Goal: Information Seeking & Learning: Learn about a topic

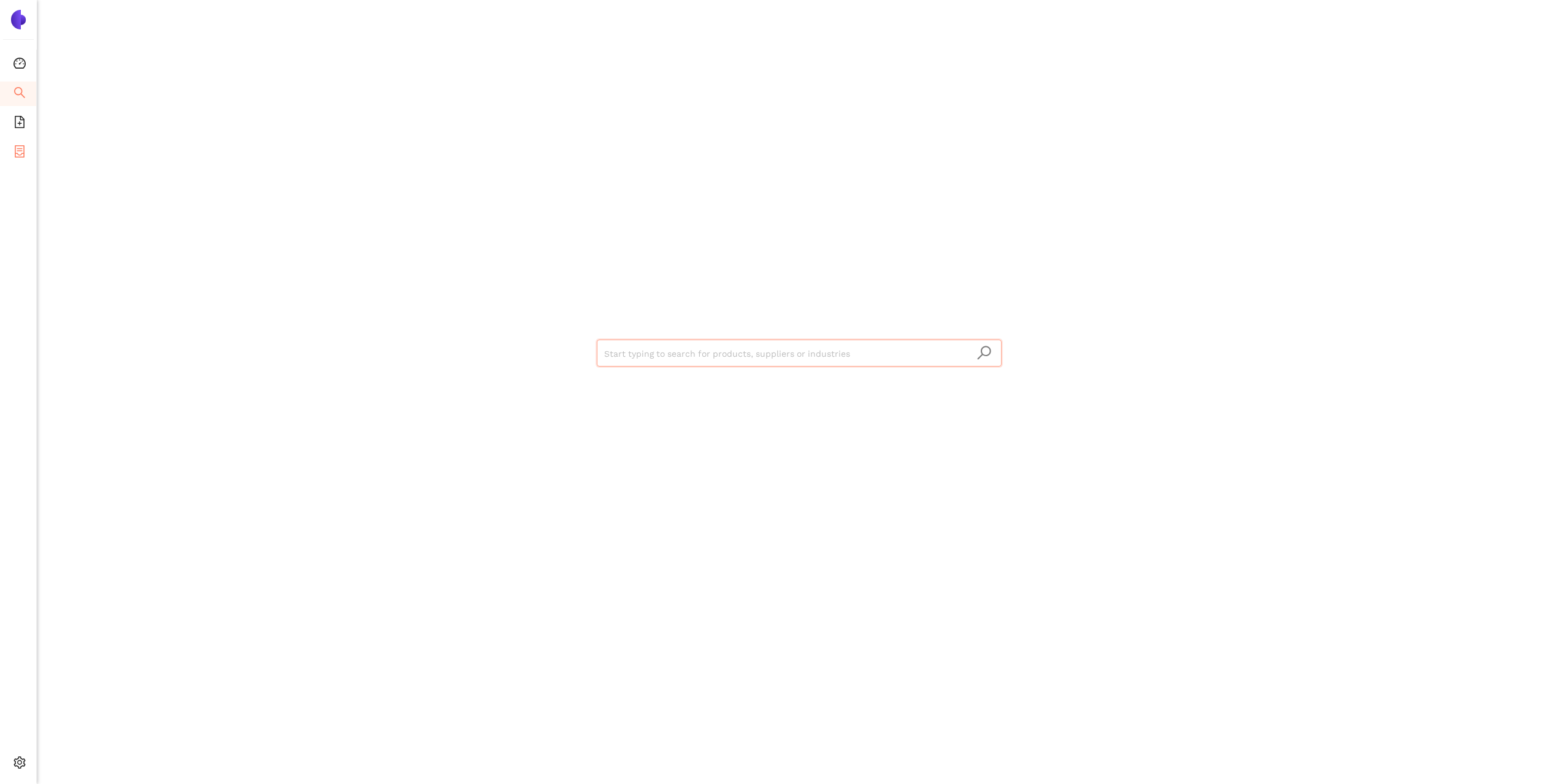
click at [22, 146] on icon "container" at bounding box center [19, 151] width 9 height 12
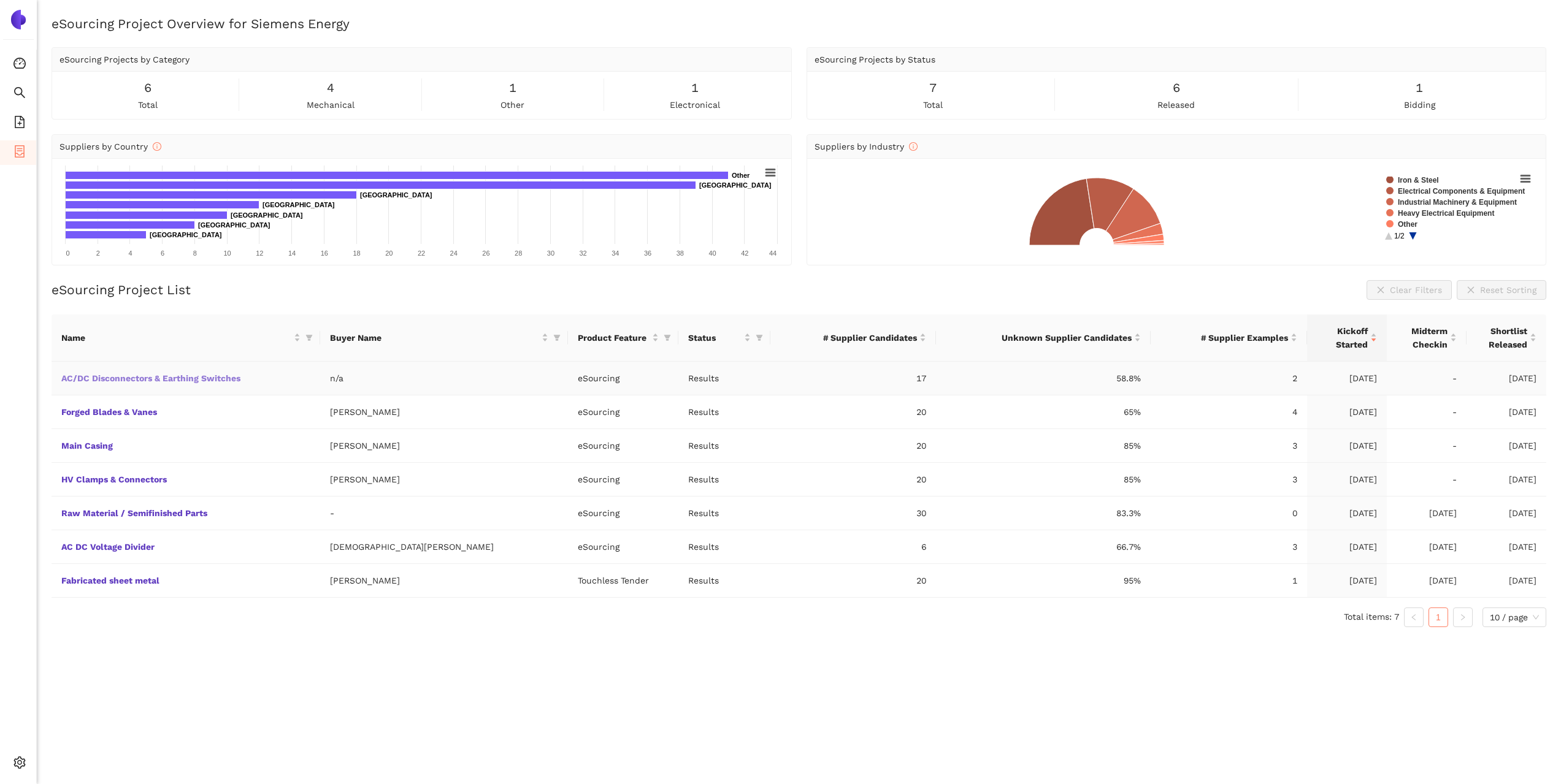
click at [0, 0] on link "AC/DC Disconnectors & Earthing Switches" at bounding box center [0, 0] width 0 height 0
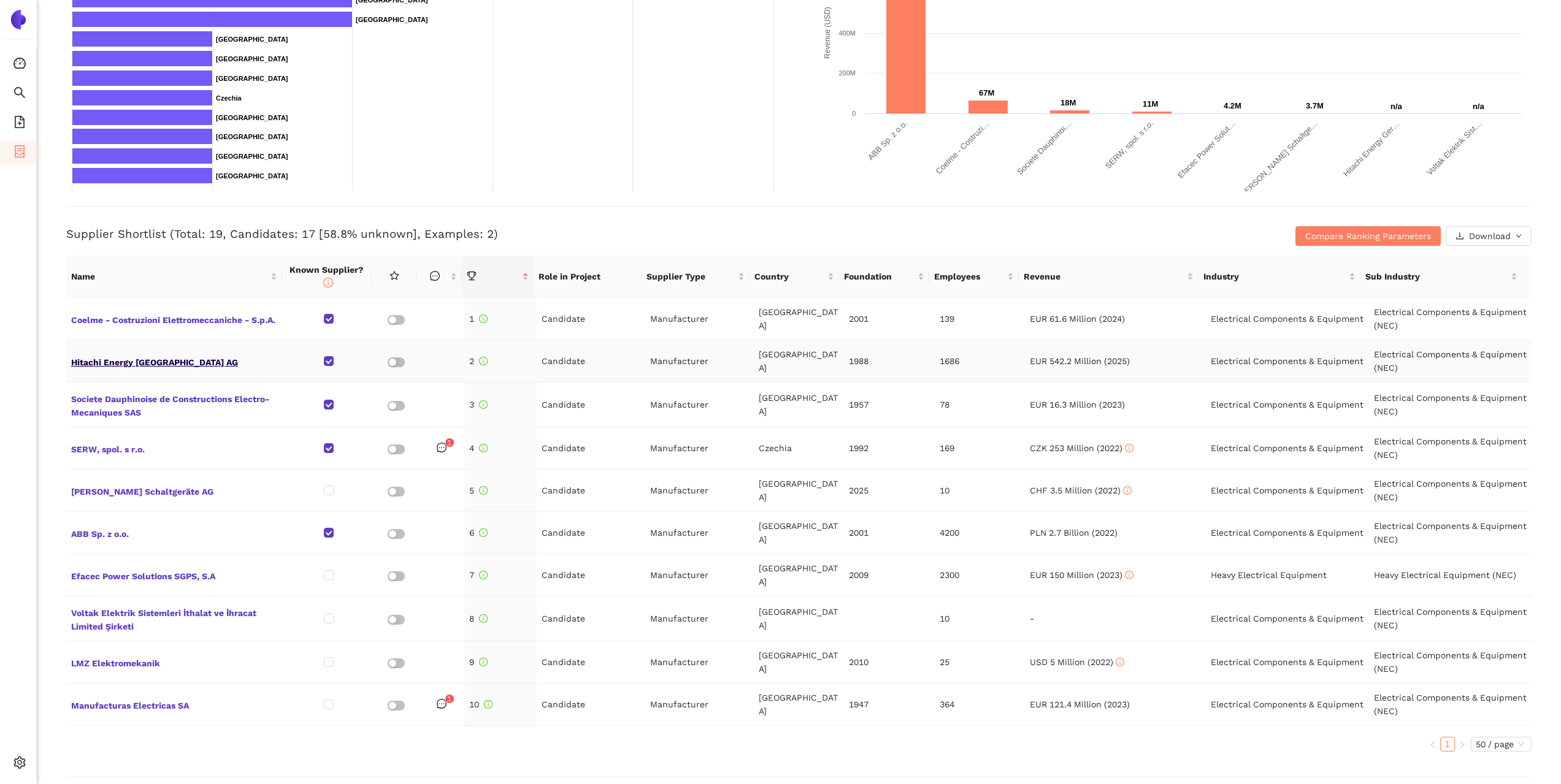
click at [173, 366] on span "Hitachi Energy [GEOGRAPHIC_DATA] AG" at bounding box center [175, 361] width 208 height 16
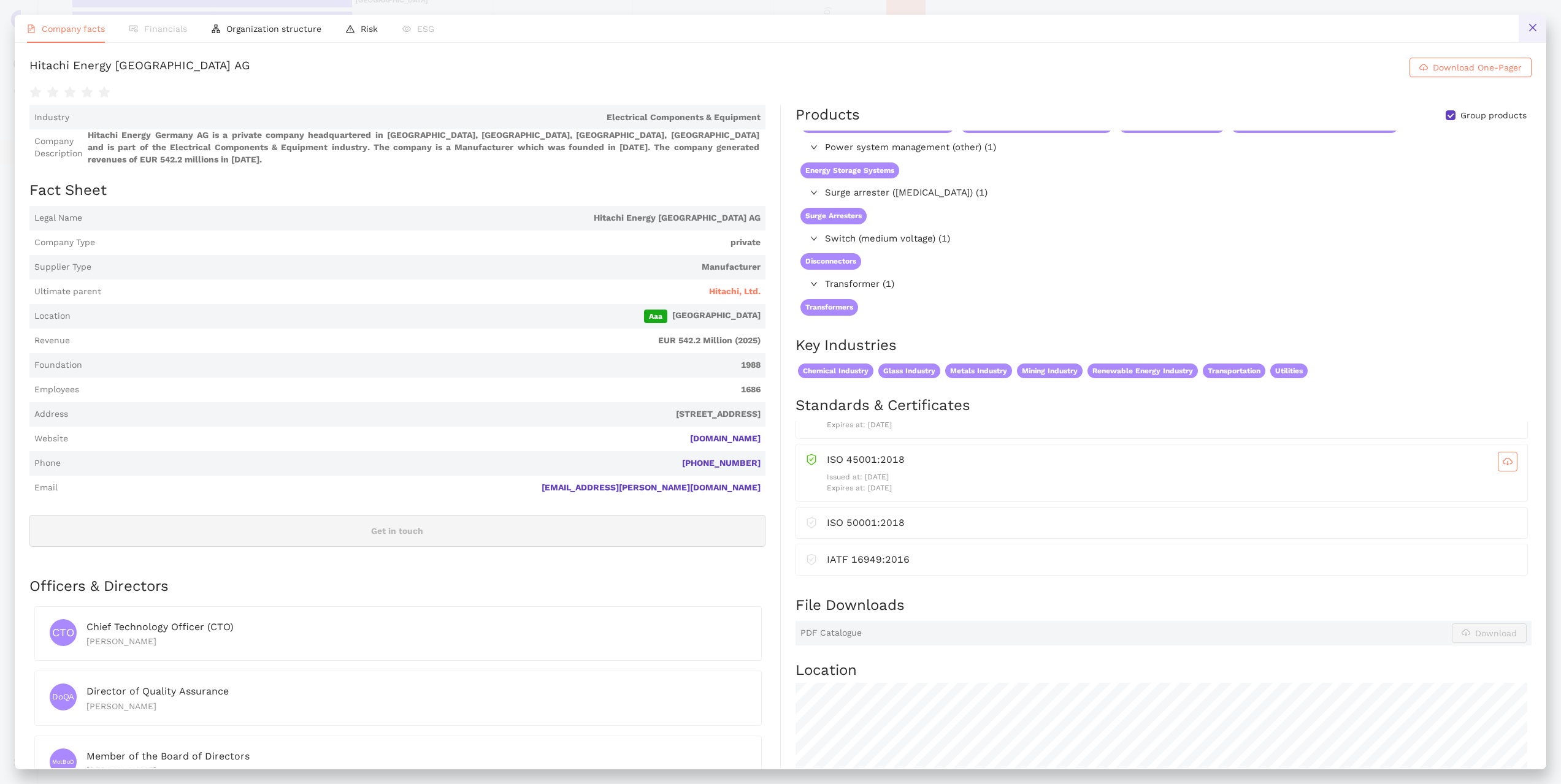
click at [1539, 33] on button at bounding box center [1533, 28] width 28 height 28
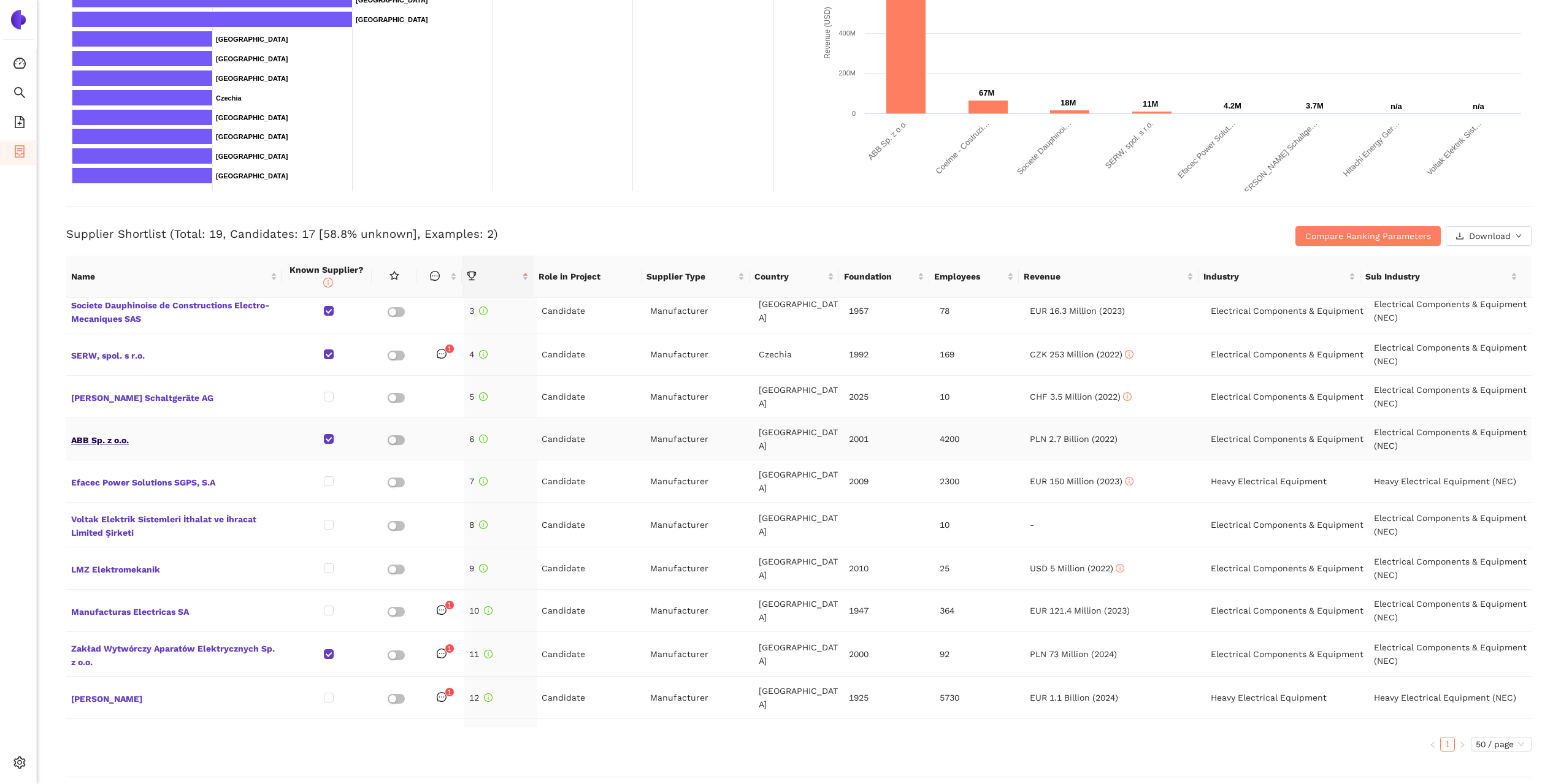
scroll to position [122, 0]
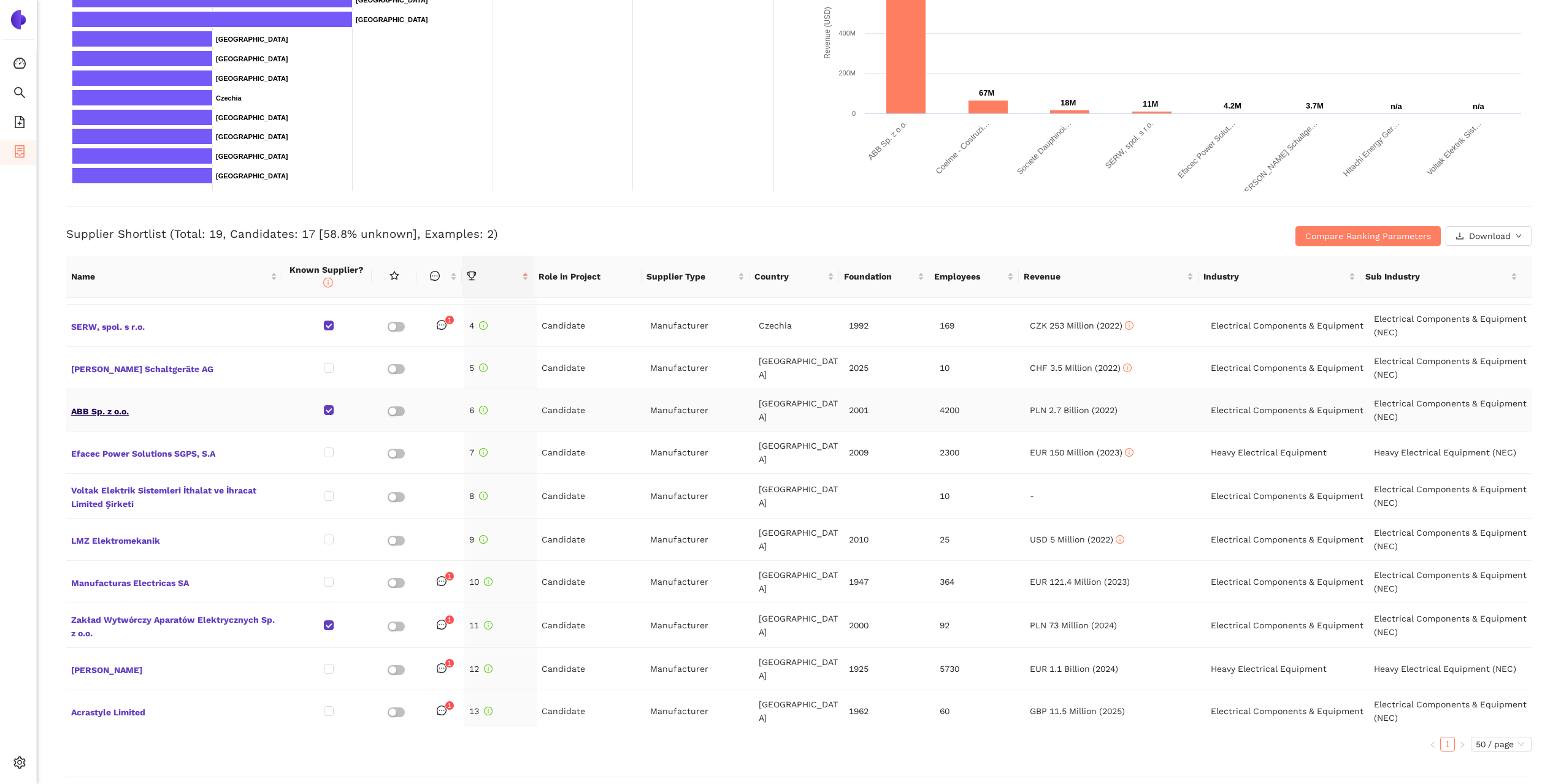
click at [125, 414] on span "ABB Sp. z o.o." at bounding box center [175, 411] width 208 height 16
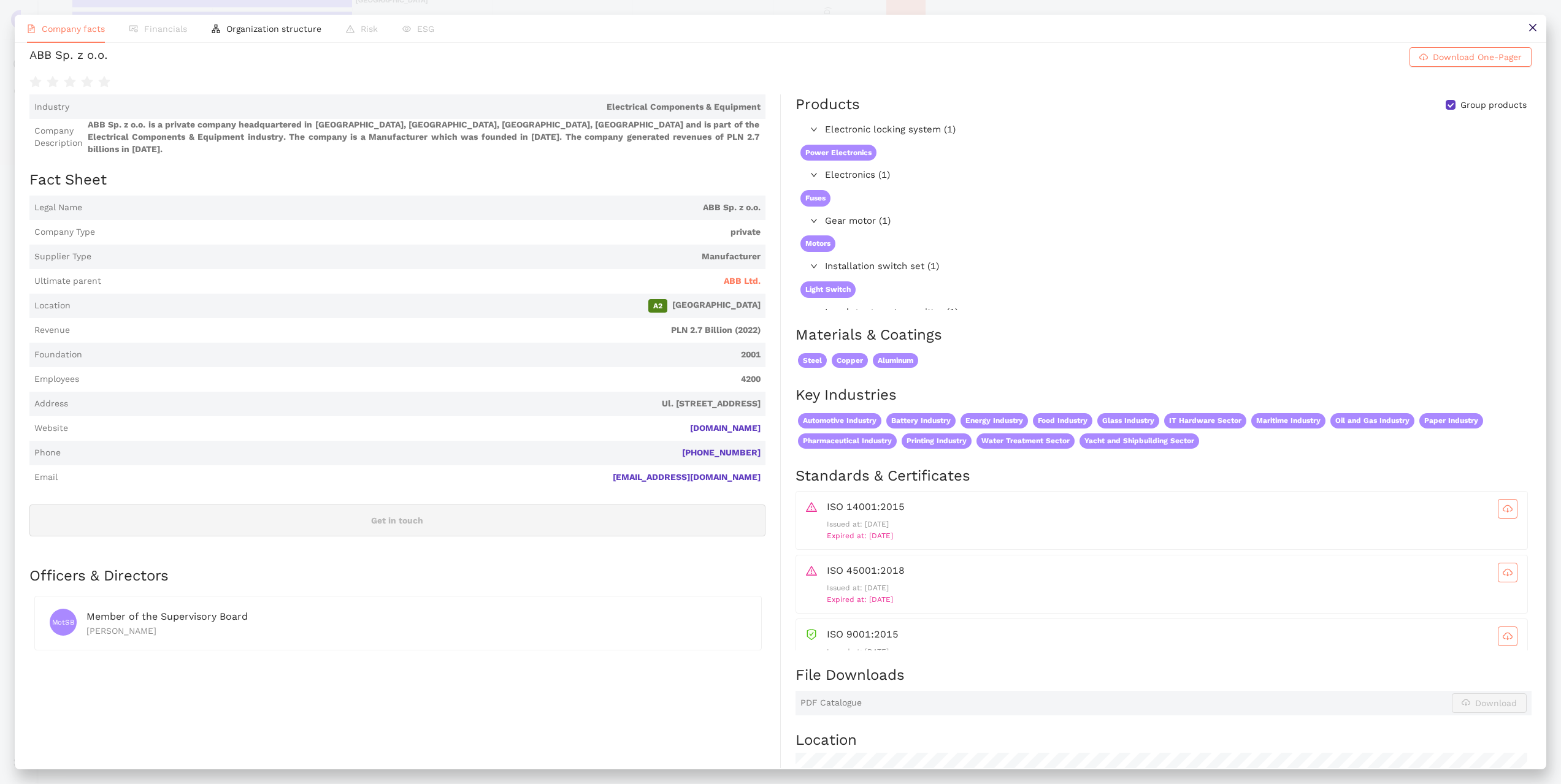
scroll to position [0, 0]
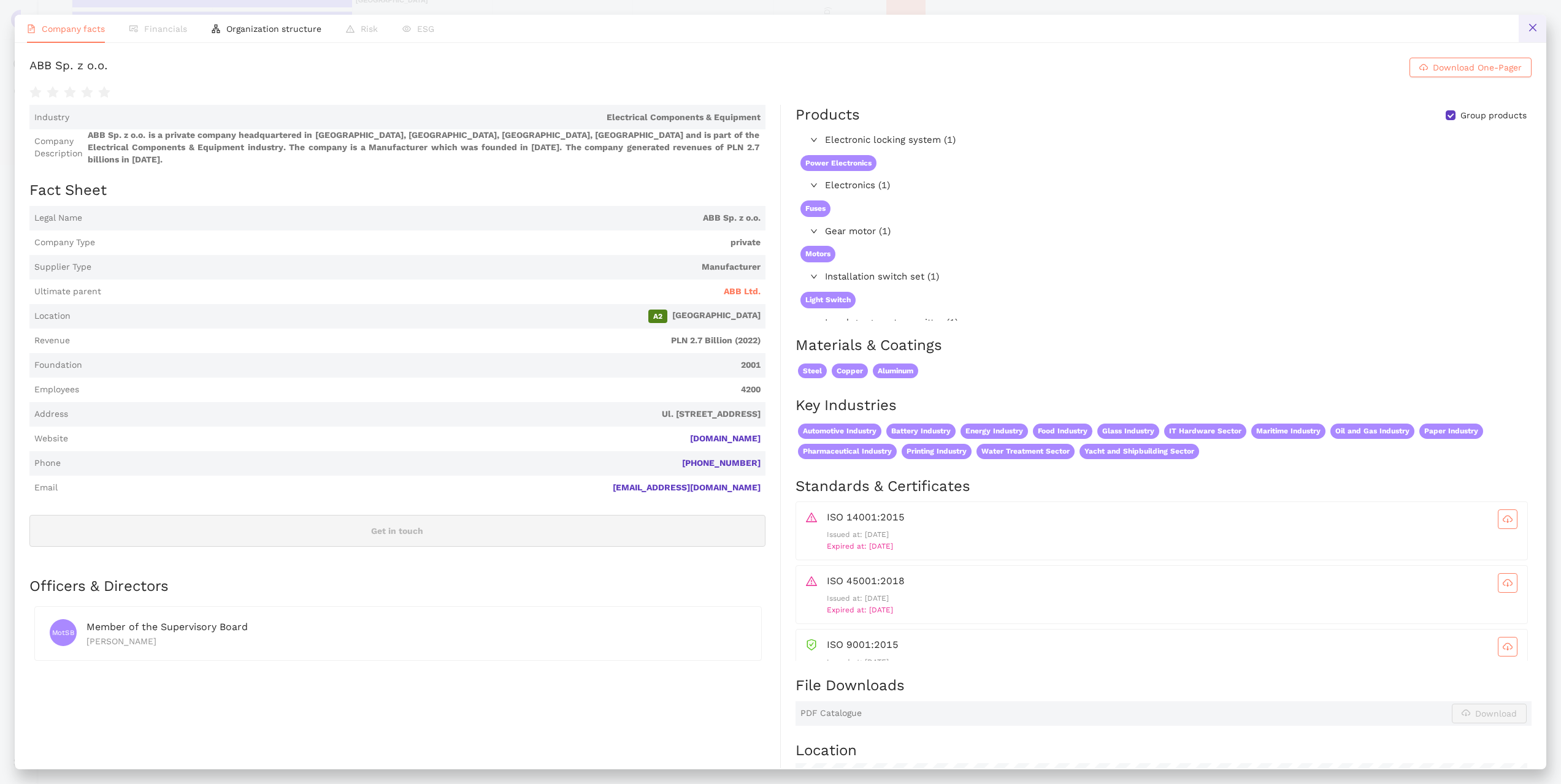
click at [1531, 28] on icon "close" at bounding box center [1532, 28] width 7 height 7
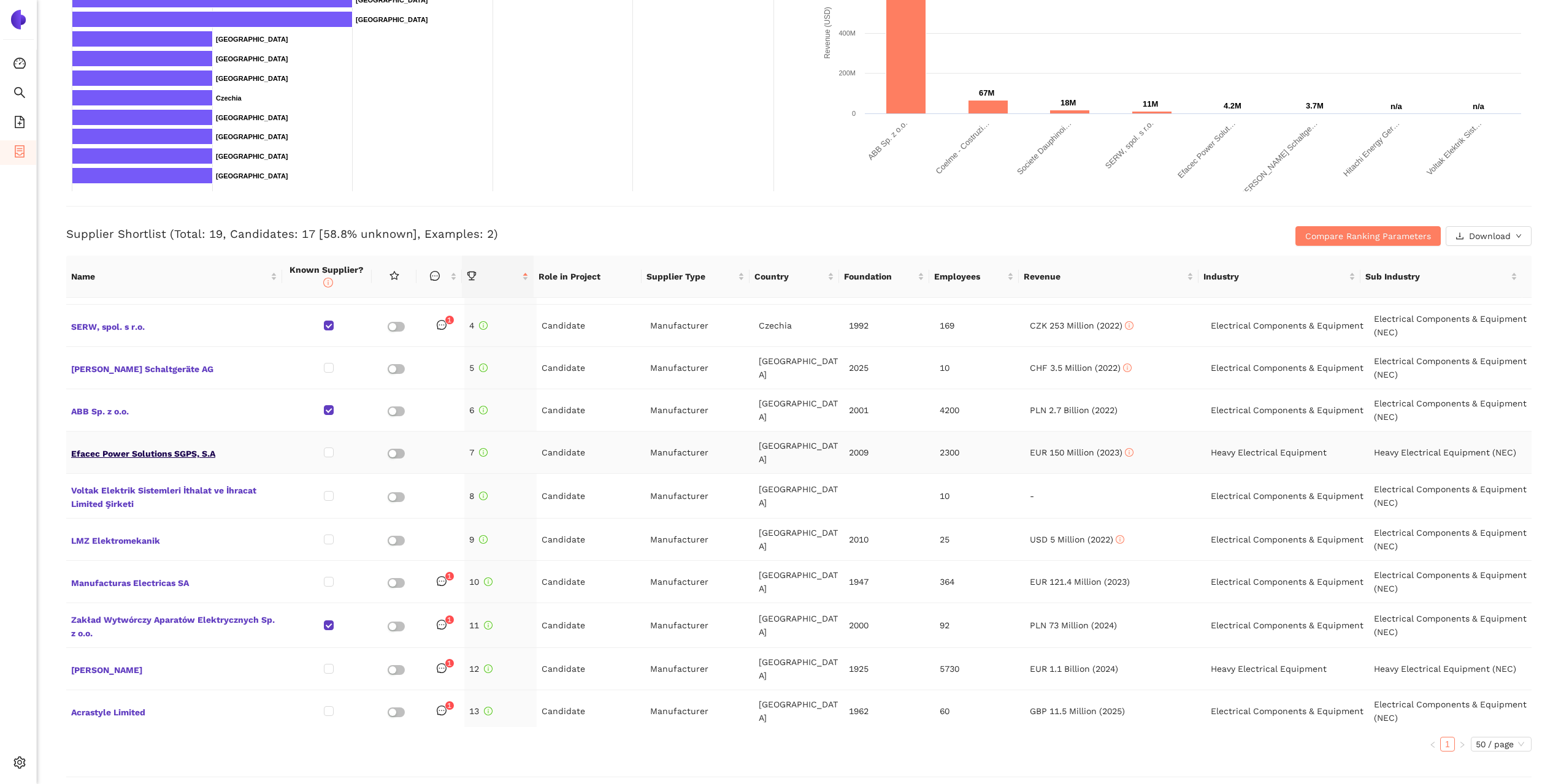
click at [191, 451] on span "Efacec Power Solutions SGPS, S.A" at bounding box center [175, 453] width 208 height 16
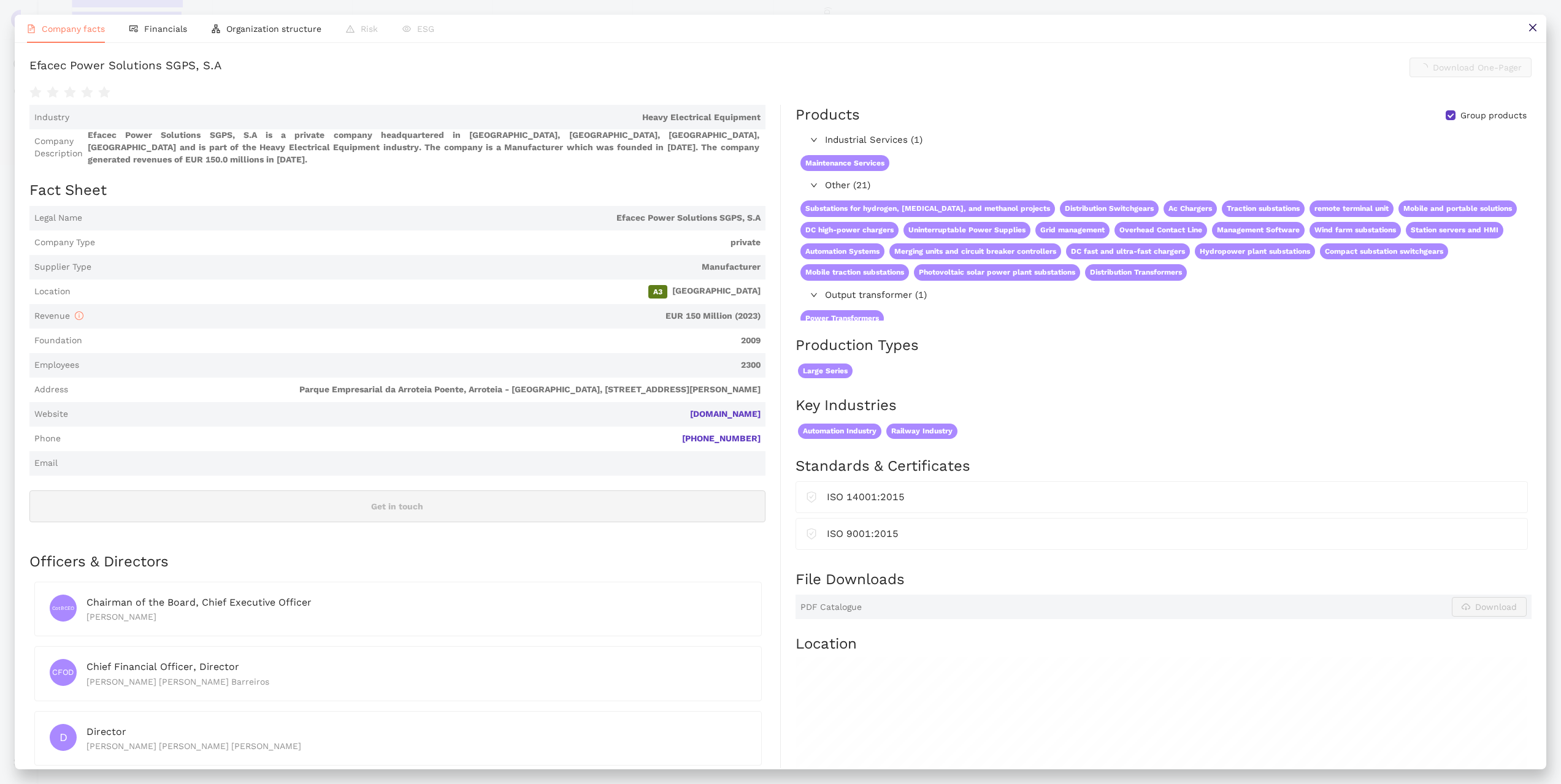
scroll to position [306, 0]
click at [1531, 27] on icon "close" at bounding box center [1532, 28] width 7 height 7
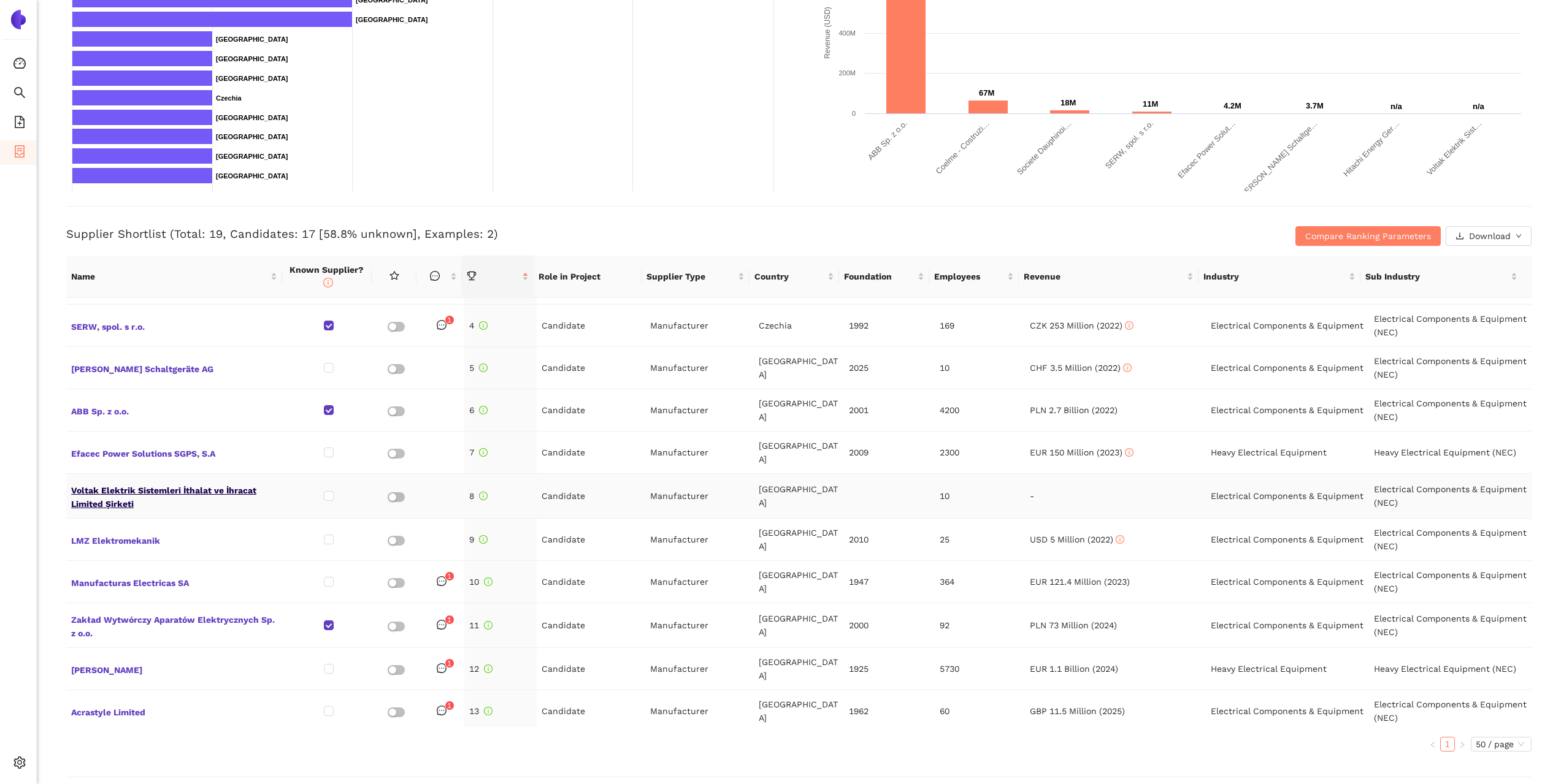
click at [149, 484] on span "Voltak Elektrik Sistemleri İthalat ve İhracat Limited Şirketi" at bounding box center [175, 496] width 208 height 29
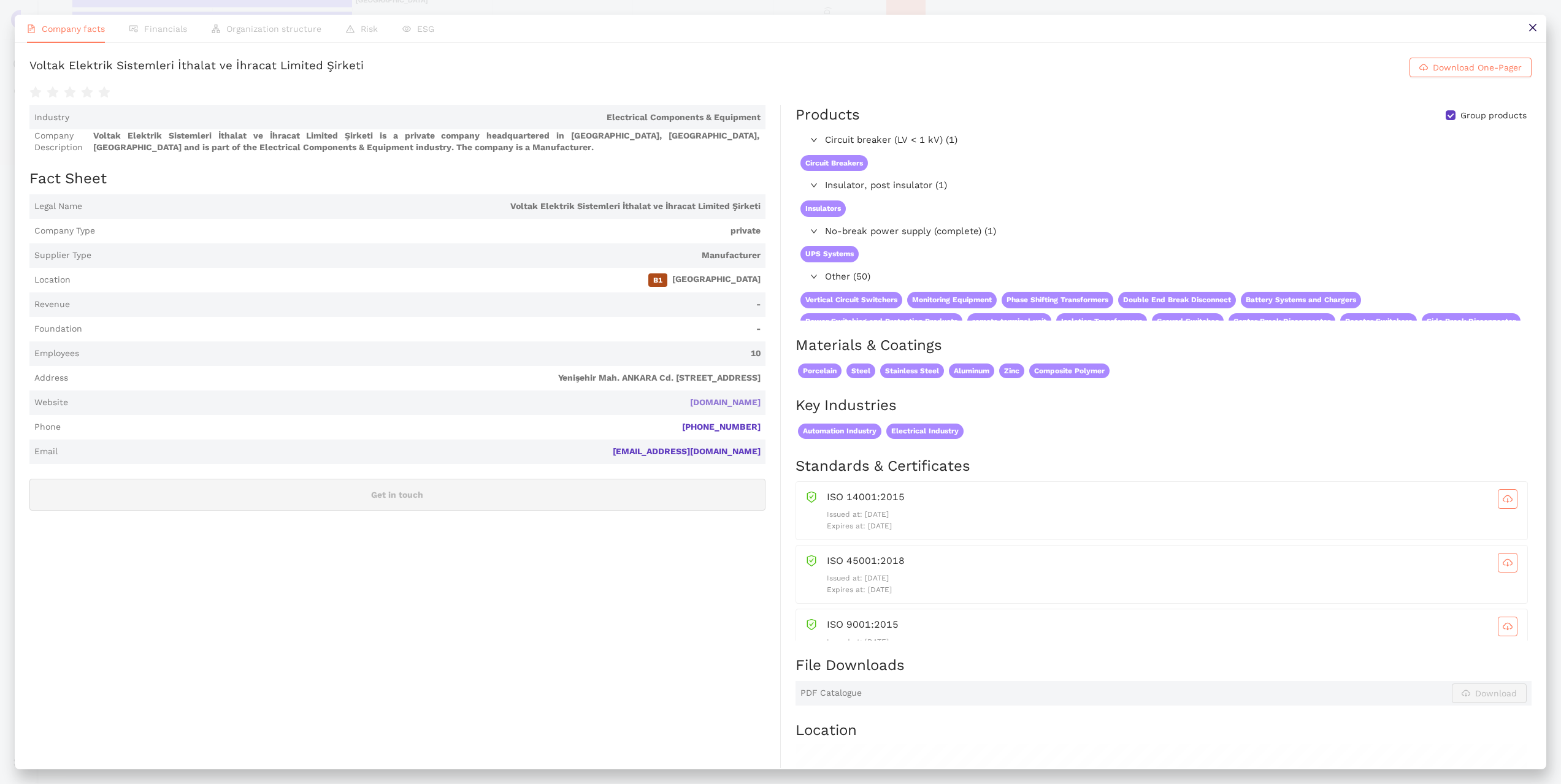
click at [0, 0] on link "[DOMAIN_NAME]" at bounding box center [0, 0] width 0 height 0
click at [1536, 31] on icon "close" at bounding box center [1532, 28] width 7 height 7
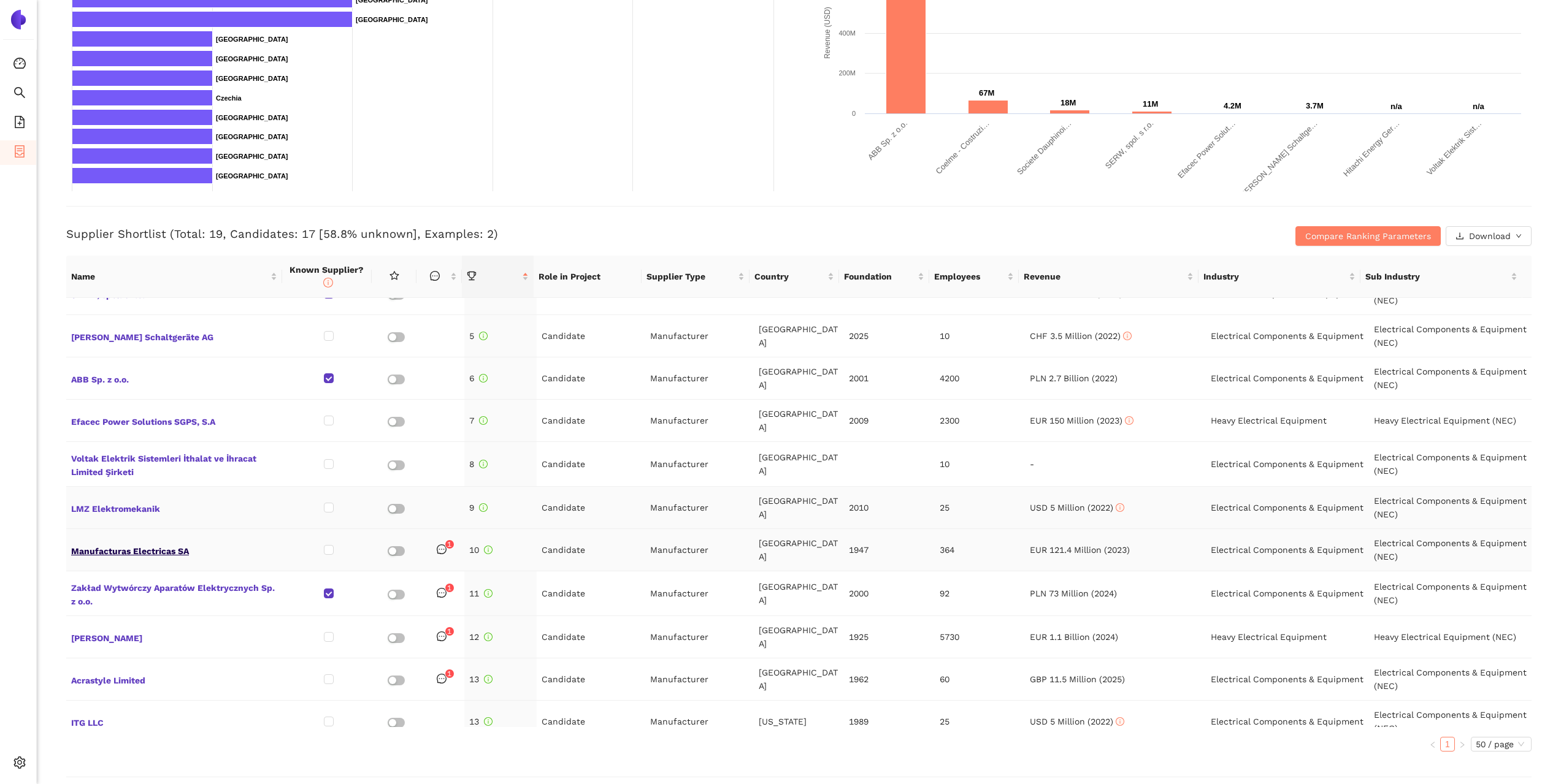
scroll to position [184, 0]
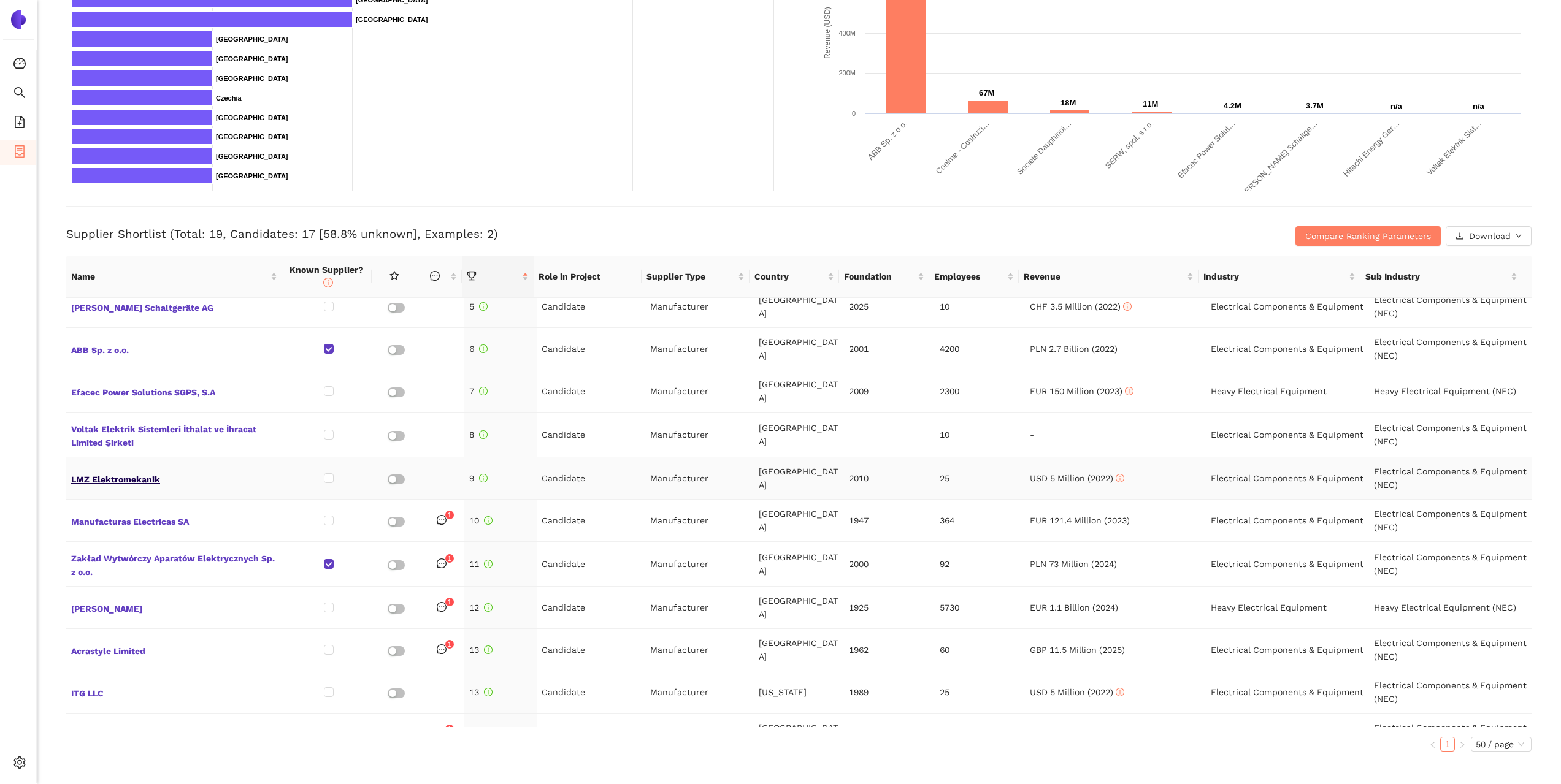
click at [142, 472] on span "LMZ Elektromekanik" at bounding box center [175, 478] width 208 height 16
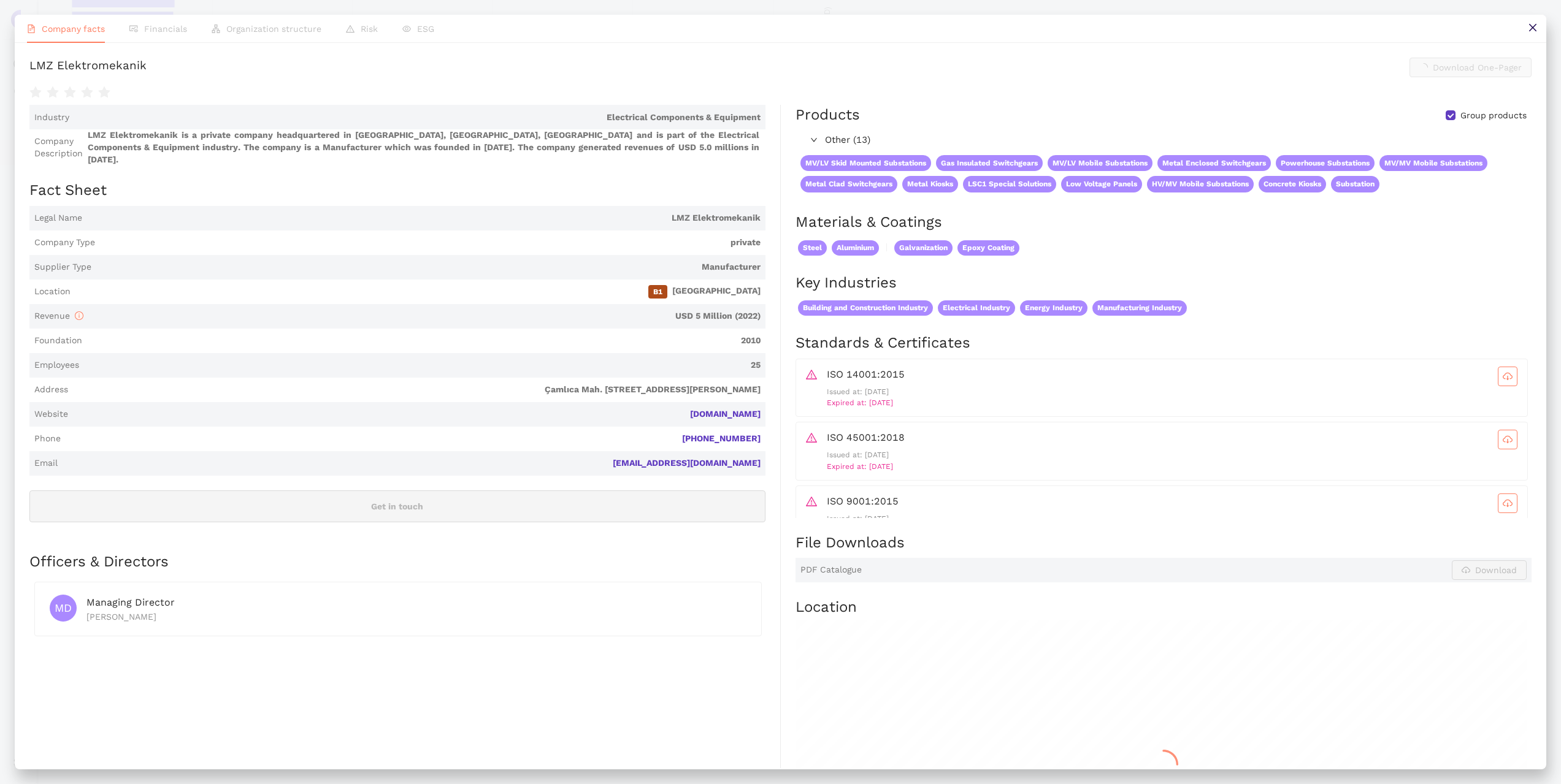
scroll to position [306, 0]
click at [0, 0] on link "[DOMAIN_NAME]" at bounding box center [0, 0] width 0 height 0
click at [1526, 27] on button at bounding box center [1533, 28] width 28 height 28
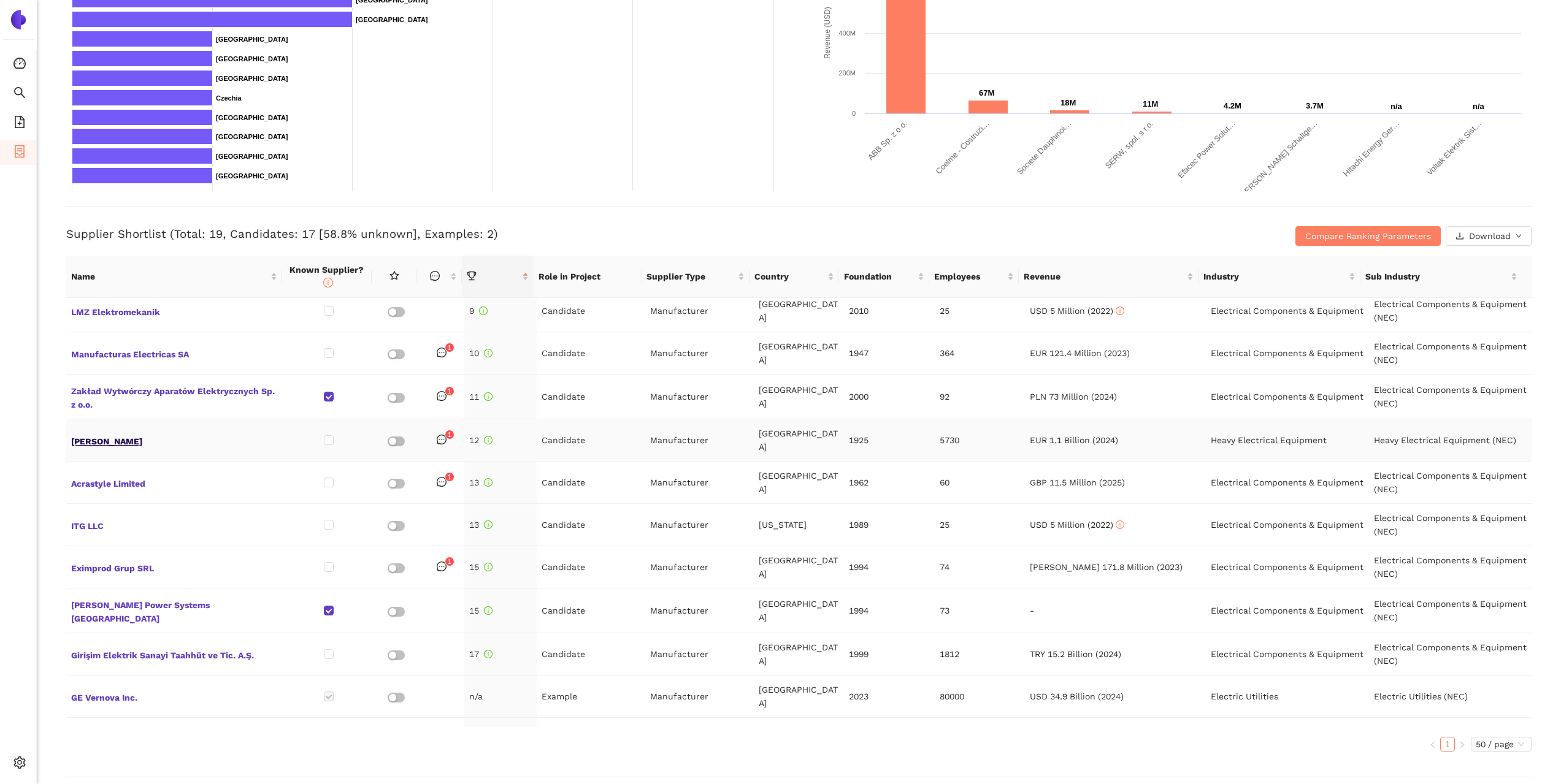
scroll to position [290, 0]
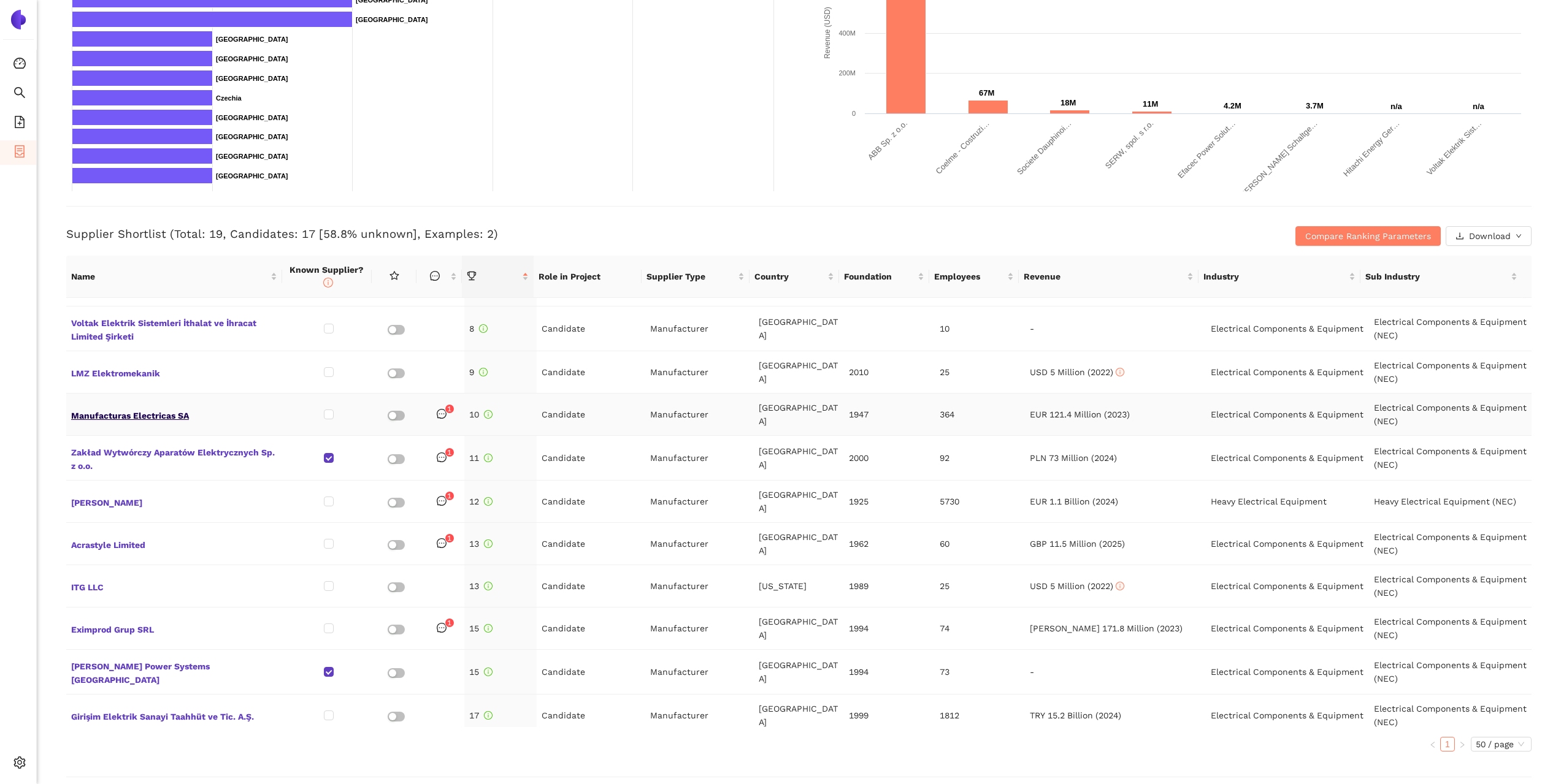
click at [150, 407] on span "Manufacturas Electricas SA" at bounding box center [175, 415] width 208 height 16
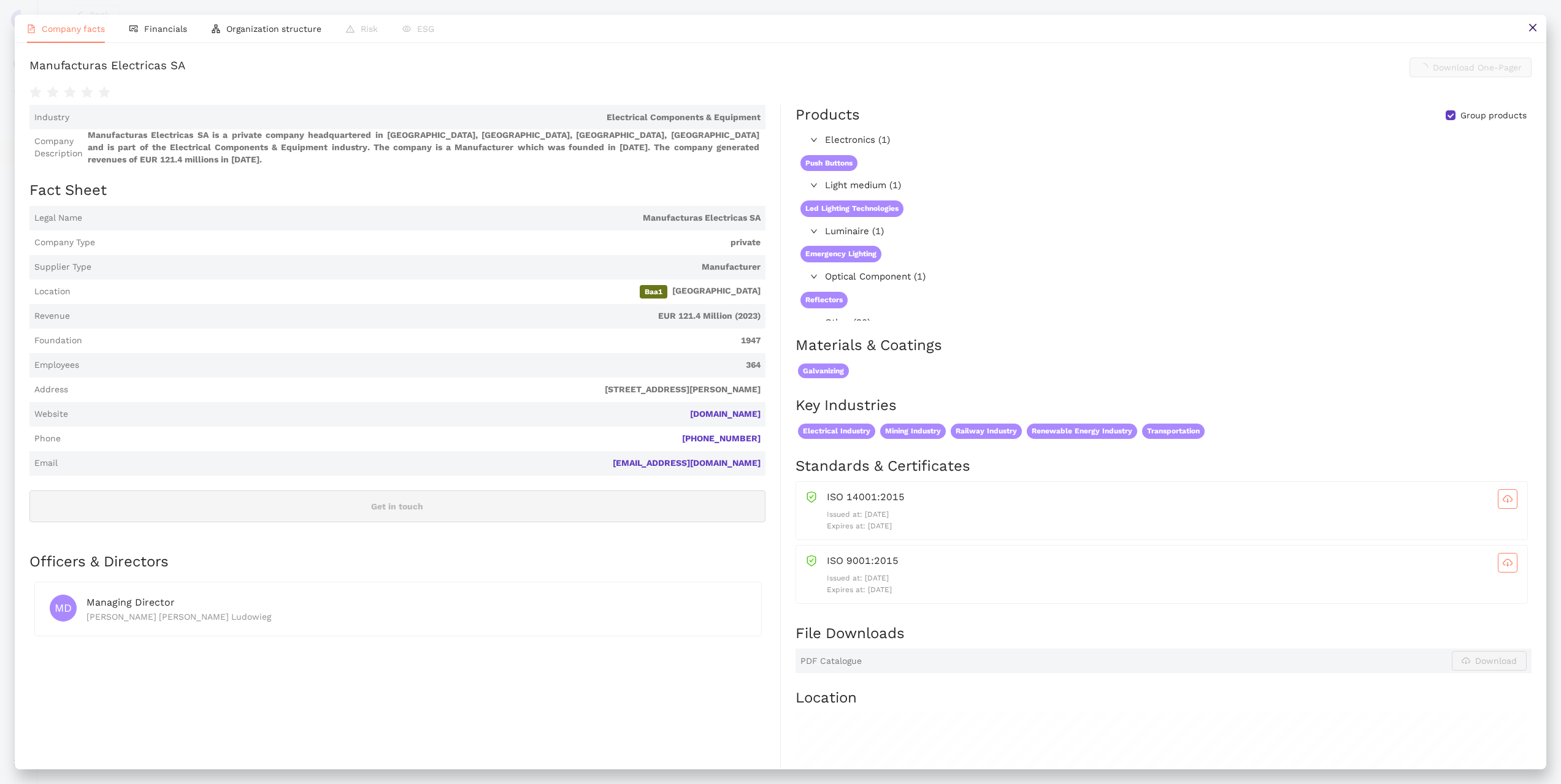
scroll to position [306, 0]
click at [0, 0] on link "[DOMAIN_NAME]" at bounding box center [0, 0] width 0 height 0
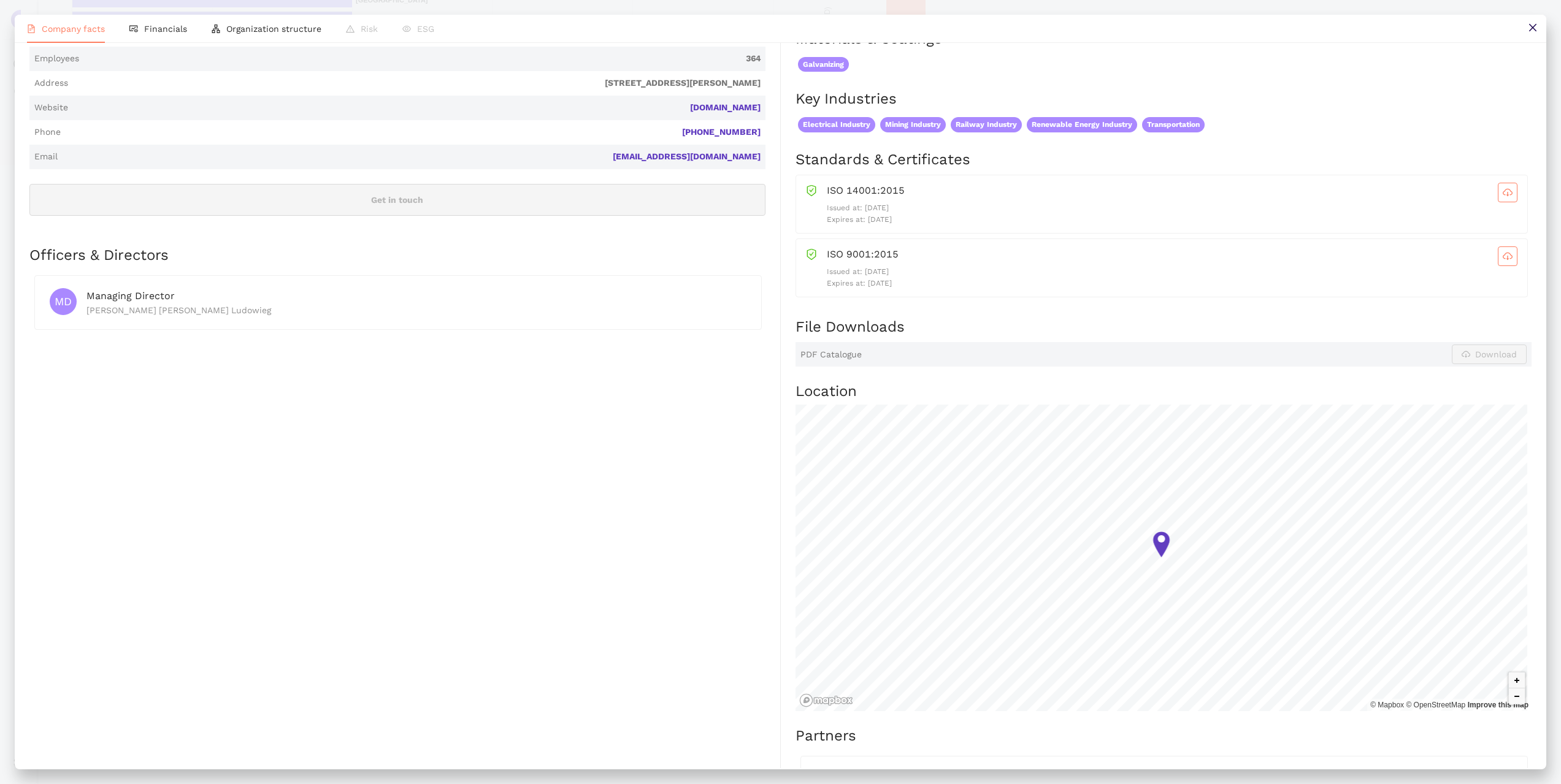
scroll to position [0, 0]
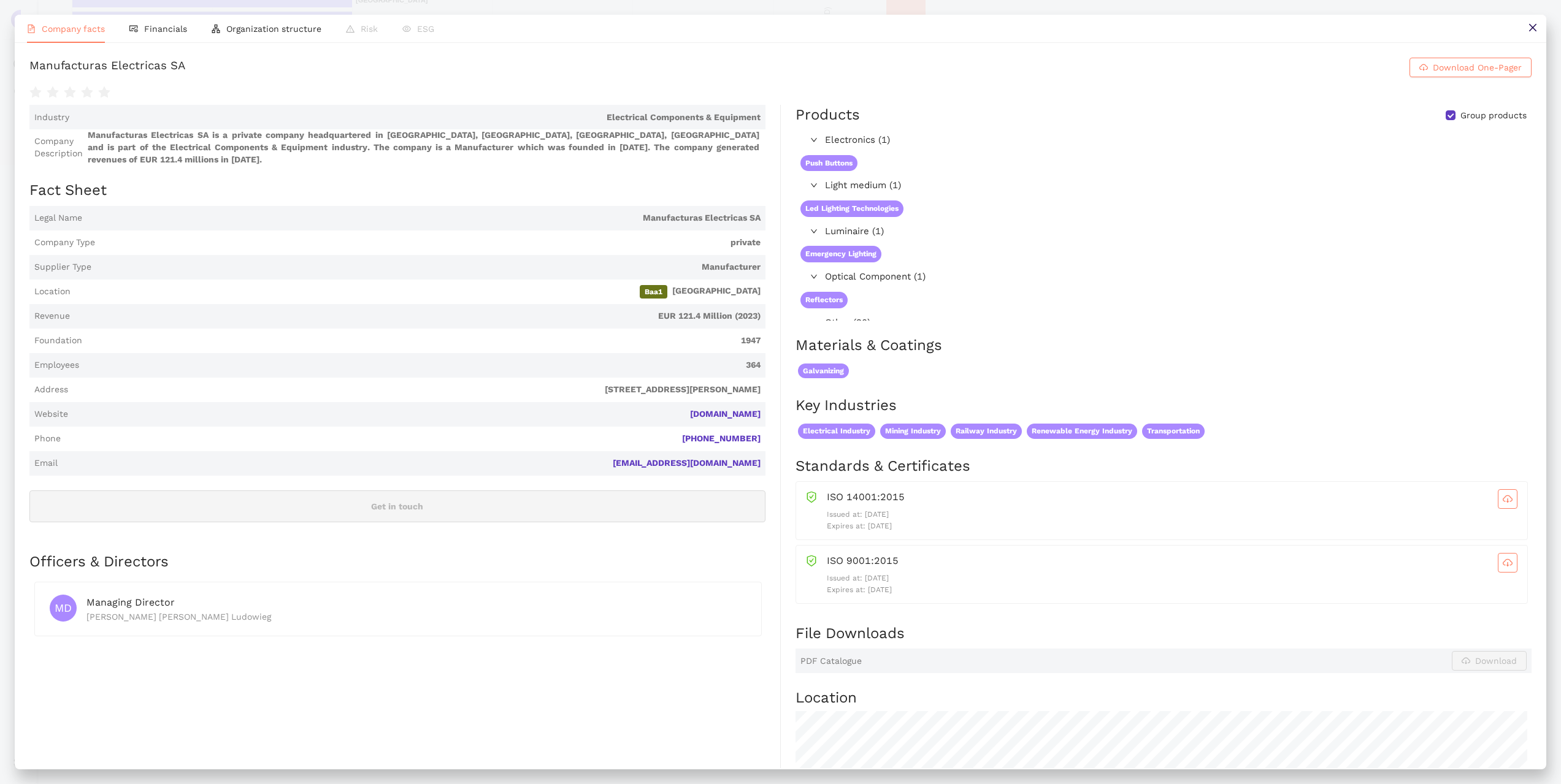
click at [1536, 26] on icon "close" at bounding box center [1532, 27] width 9 height 9
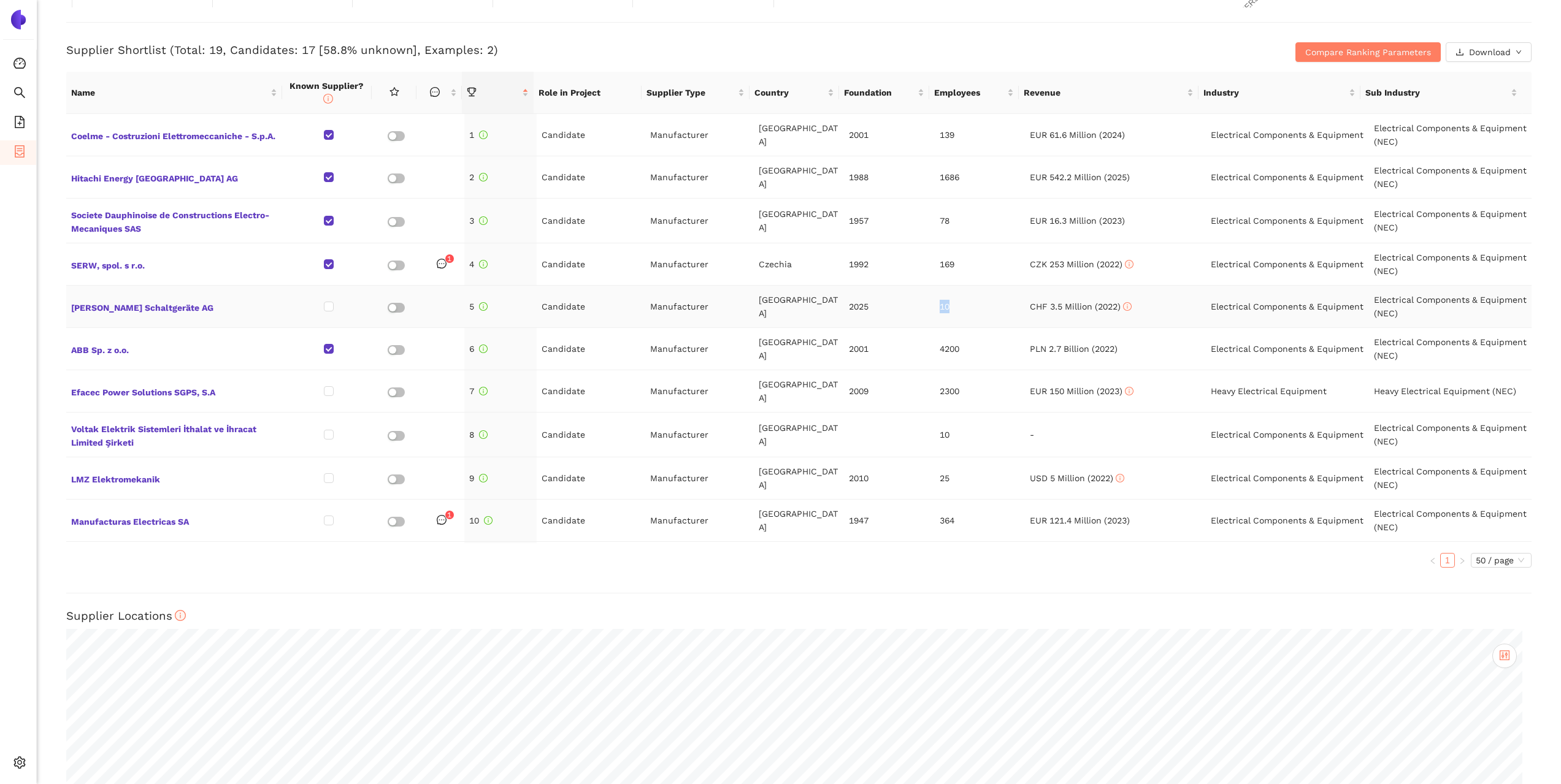
drag, startPoint x: 921, startPoint y: 308, endPoint x: 976, endPoint y: 309, distance: 55.0
click at [976, 308] on tr "[PERSON_NAME] Schaltgeräte AG 5 Candidate Manufacturer [GEOGRAPHIC_DATA] 2025 1…" at bounding box center [799, 307] width 1466 height 42
